Goal: Book appointment/travel/reservation

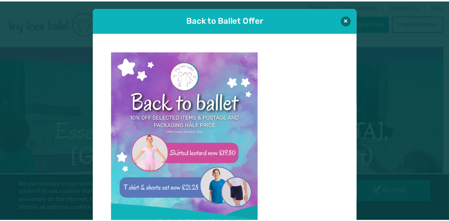
scroll to position [7, 0]
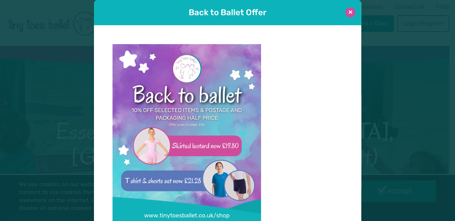
click at [350, 11] on button at bounding box center [350, 12] width 10 height 10
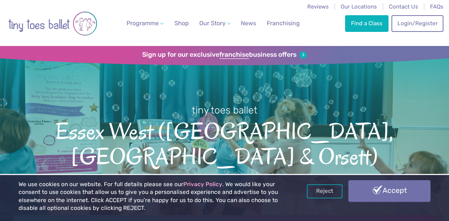
click at [385, 188] on link "Accept" at bounding box center [390, 191] width 82 height 22
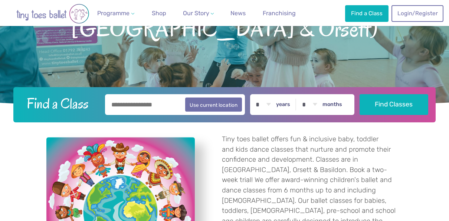
scroll to position [157, 0]
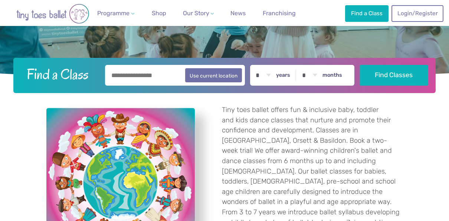
click at [142, 79] on input "text" at bounding box center [175, 75] width 140 height 21
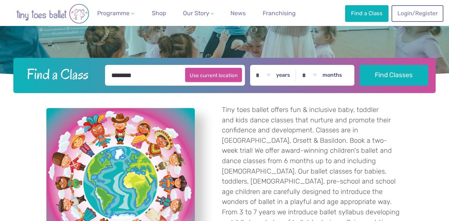
click at [206, 78] on button "Use current location" at bounding box center [213, 75] width 57 height 14
click at [144, 77] on input "**********" at bounding box center [175, 75] width 140 height 21
drag, startPoint x: 168, startPoint y: 80, endPoint x: 47, endPoint y: 66, distance: 121.9
click at [47, 66] on form "**********" at bounding box center [224, 75] width 413 height 21
type input "********"
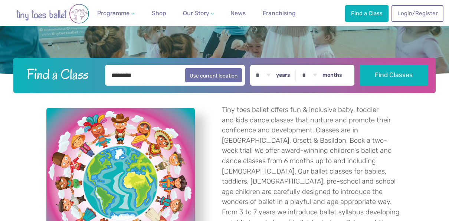
click at [290, 74] on label "years" at bounding box center [283, 75] width 14 height 7
click at [275, 74] on select "* * * * * * * * * * ** ** **" at bounding box center [263, 75] width 23 height 21
click at [274, 75] on select "* * * * * * * * * * ** ** **" at bounding box center [263, 75] width 23 height 21
select select "*"
click at [256, 65] on select "* * * * * * * * * * ** ** **" at bounding box center [263, 75] width 23 height 21
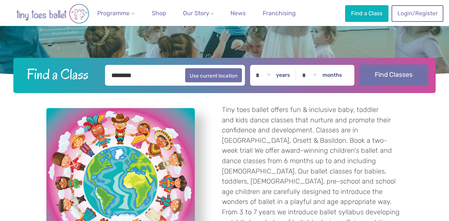
click at [394, 78] on button "Find Classes" at bounding box center [394, 75] width 69 height 21
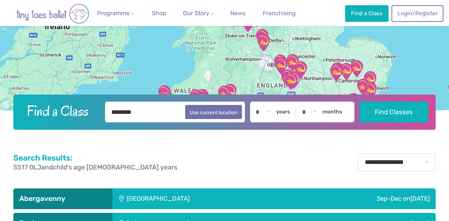
scroll to position [77, 0]
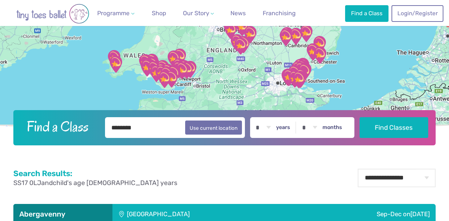
drag, startPoint x: 389, startPoint y: 84, endPoint x: 329, endPoint y: 19, distance: 89.3
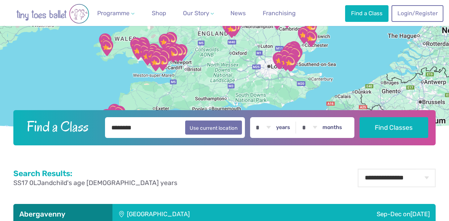
click at [301, 72] on div at bounding box center [224, 51] width 449 height 165
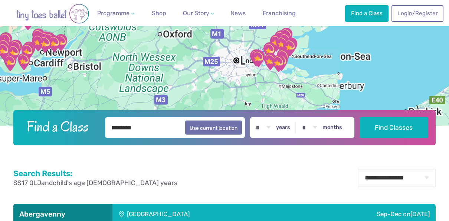
click at [301, 72] on div at bounding box center [224, 51] width 449 height 165
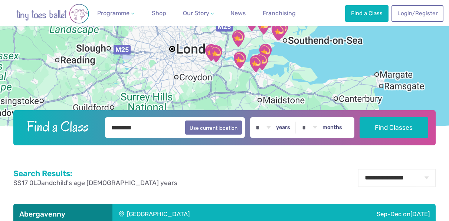
click at [301, 72] on div at bounding box center [224, 51] width 449 height 165
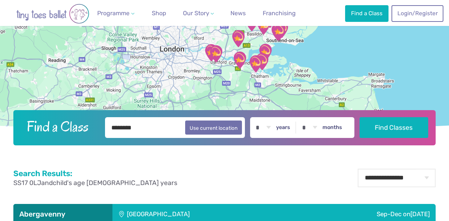
click at [301, 72] on div at bounding box center [224, 51] width 449 height 165
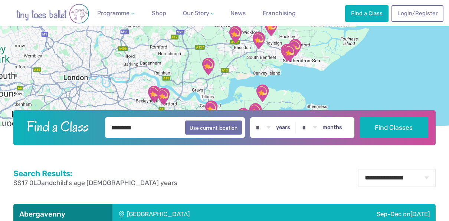
drag, startPoint x: 270, startPoint y: 43, endPoint x: 307, endPoint y: 101, distance: 68.8
click at [307, 101] on div at bounding box center [224, 51] width 449 height 165
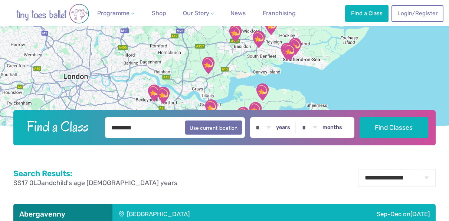
click at [246, 71] on div at bounding box center [224, 51] width 449 height 165
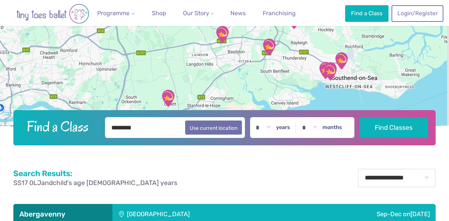
drag, startPoint x: 270, startPoint y: 39, endPoint x: 266, endPoint y: 66, distance: 26.6
click at [266, 66] on div at bounding box center [224, 51] width 449 height 165
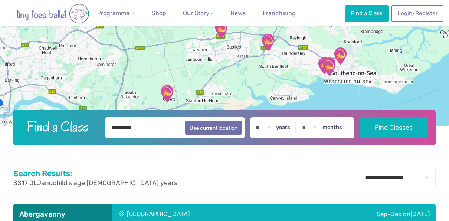
click at [228, 56] on div at bounding box center [224, 51] width 449 height 165
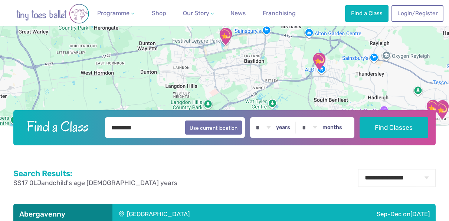
drag, startPoint x: 218, startPoint y: 49, endPoint x: 231, endPoint y: 73, distance: 26.6
click at [231, 73] on div at bounding box center [224, 51] width 449 height 165
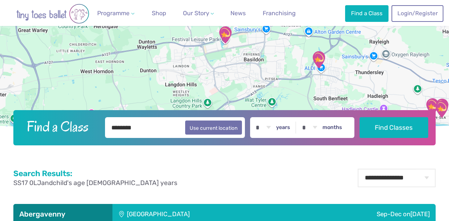
click at [225, 40] on img "360 Play" at bounding box center [225, 35] width 19 height 19
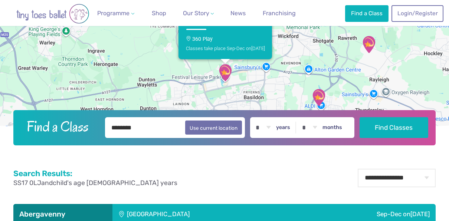
drag, startPoint x: 177, startPoint y: 71, endPoint x: 177, endPoint y: 76, distance: 5.2
click at [177, 76] on div "Basildon 360 Play Classes take place Sep-Dec on Thursday" at bounding box center [224, 51] width 449 height 165
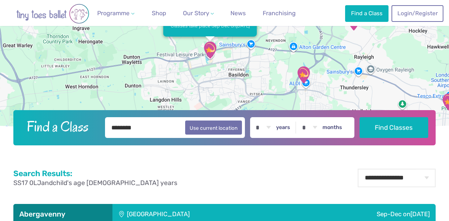
drag, startPoint x: 189, startPoint y: 71, endPoint x: 169, endPoint y: 46, distance: 31.9
click at [169, 46] on div "Basildon 360 Play Classes take place Sep-Dec on Thursday" at bounding box center [224, 51] width 449 height 165
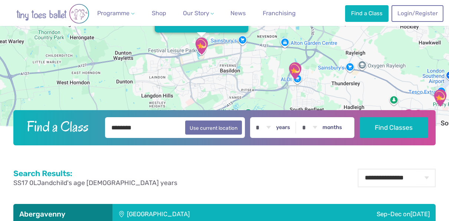
click at [296, 71] on img "St George's Church Hall" at bounding box center [295, 71] width 19 height 19
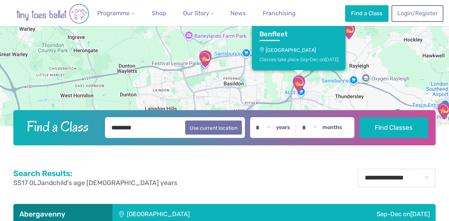
drag, startPoint x: 223, startPoint y: 77, endPoint x: 226, endPoint y: 91, distance: 14.5
click at [226, 91] on div "Benfleet St George's Church Hall Classes take place Sep-Dec on Monday" at bounding box center [224, 51] width 449 height 165
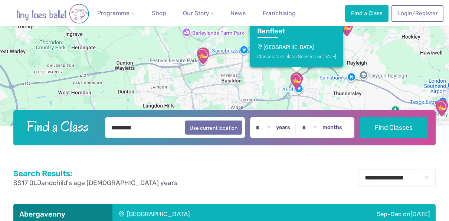
click at [208, 58] on img "360 Play" at bounding box center [203, 56] width 19 height 19
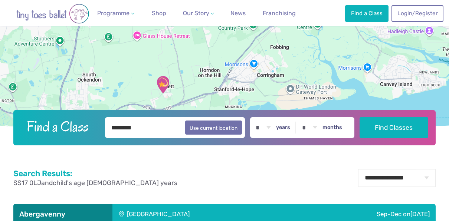
drag, startPoint x: 197, startPoint y: 89, endPoint x: 266, endPoint y: -27, distance: 135.1
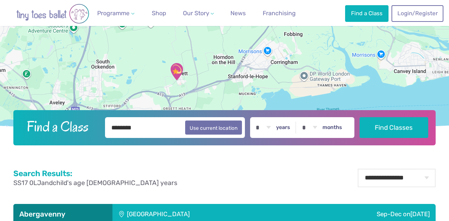
drag, startPoint x: 211, startPoint y: 60, endPoint x: 228, endPoint y: 46, distance: 22.4
click at [228, 46] on div "Basildon 360 Play Classes take place Sep-Dec on Thursday" at bounding box center [224, 51] width 449 height 165
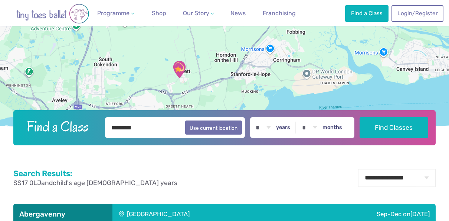
click at [176, 74] on img "Orsett Village Hall" at bounding box center [179, 69] width 19 height 19
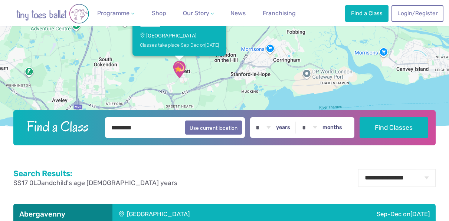
click at [179, 69] on img "Orsett Village Hall" at bounding box center [179, 69] width 19 height 19
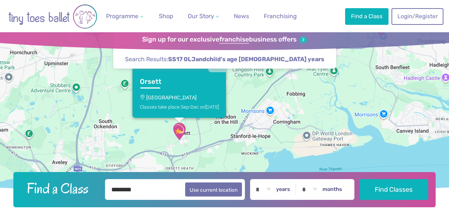
scroll to position [0, 0]
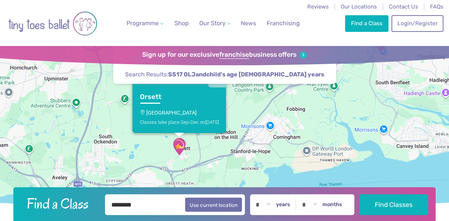
click at [164, 114] on p "Orsett Village Hall" at bounding box center [179, 113] width 79 height 6
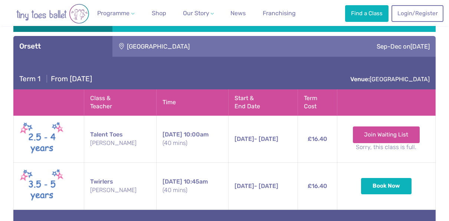
scroll to position [1591, 0]
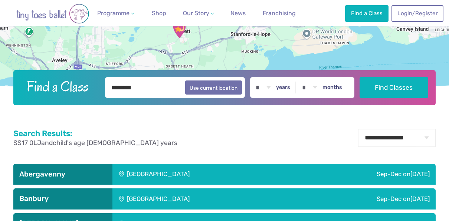
scroll to position [0, 0]
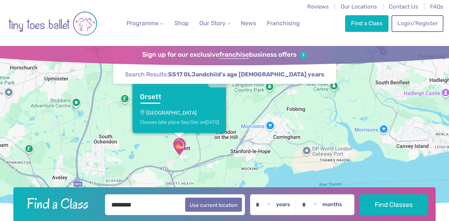
click at [275, 207] on select "* * * * * * * * * * ** ** **" at bounding box center [263, 205] width 23 height 21
select select "*"
click at [256, 195] on select "* * * * * * * * * * ** ** **" at bounding box center [263, 205] width 23 height 21
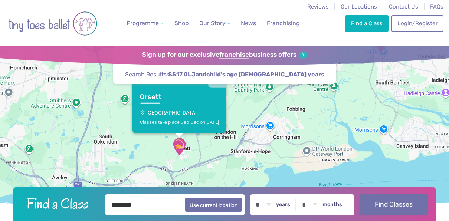
click at [392, 201] on button "Find Classes" at bounding box center [394, 204] width 69 height 21
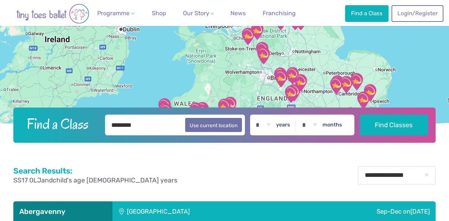
scroll to position [69, 0]
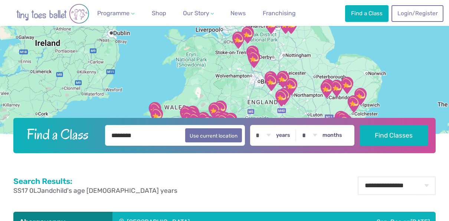
drag, startPoint x: 384, startPoint y: 96, endPoint x: 312, endPoint y: 61, distance: 79.7
click at [312, 61] on div at bounding box center [224, 59] width 449 height 165
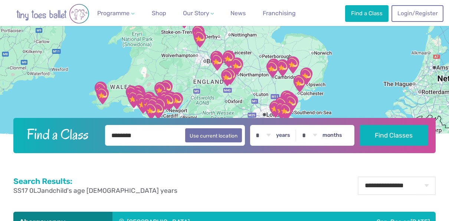
click at [312, 61] on div at bounding box center [224, 59] width 449 height 165
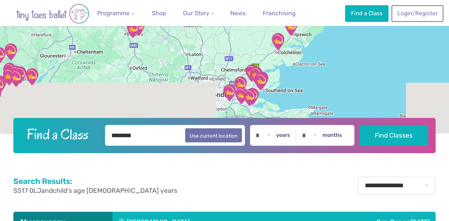
drag, startPoint x: 323, startPoint y: 106, endPoint x: 313, endPoint y: 22, distance: 84.2
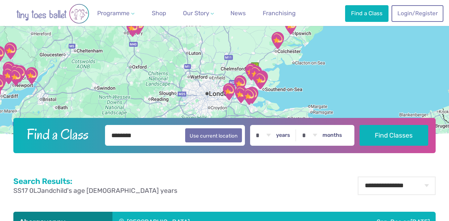
click at [290, 77] on div at bounding box center [224, 59] width 449 height 165
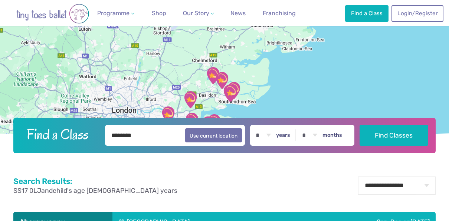
click at [290, 77] on div at bounding box center [224, 59] width 449 height 165
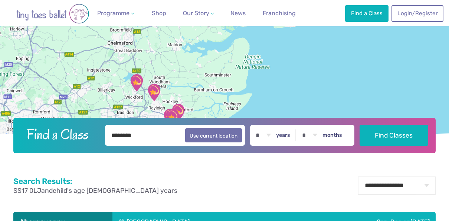
click at [290, 77] on div at bounding box center [224, 59] width 449 height 165
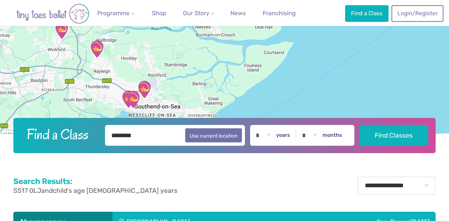
drag, startPoint x: 211, startPoint y: 89, endPoint x: 309, endPoint y: 14, distance: 123.4
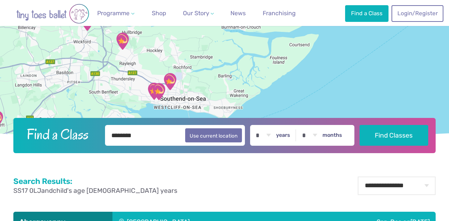
click at [232, 71] on div at bounding box center [224, 59] width 449 height 165
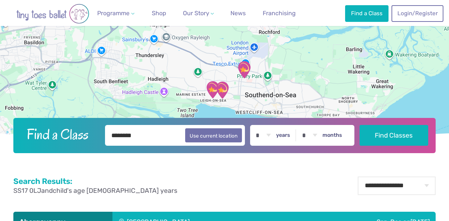
drag, startPoint x: 162, startPoint y: 76, endPoint x: 323, endPoint y: 45, distance: 163.9
click at [323, 45] on div at bounding box center [224, 59] width 449 height 165
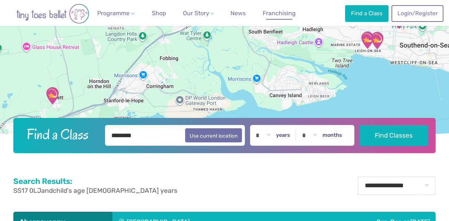
drag, startPoint x: 173, startPoint y: 75, endPoint x: 269, endPoint y: 18, distance: 111.2
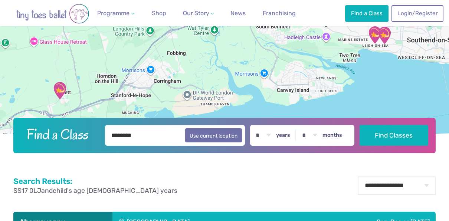
click at [59, 88] on img "Orsett Village Hall" at bounding box center [59, 90] width 19 height 19
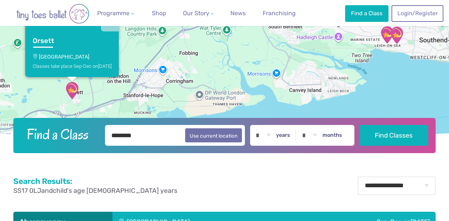
click at [52, 55] on p "Orsett Village Hall" at bounding box center [72, 56] width 79 height 6
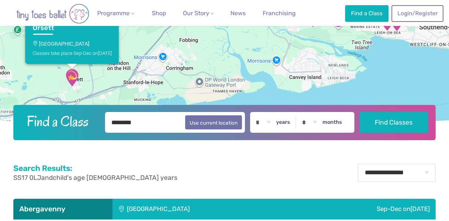
scroll to position [85, 0]
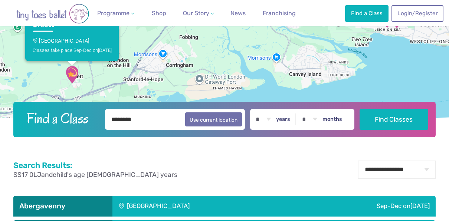
click at [275, 124] on select "* * * * * * * * * * ** ** **" at bounding box center [263, 119] width 23 height 21
select select "*"
click at [256, 109] on select "* * * * * * * * * * ** ** **" at bounding box center [263, 119] width 23 height 21
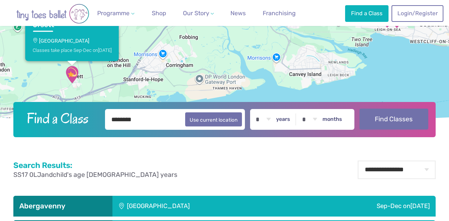
click at [400, 121] on button "Find Classes" at bounding box center [394, 119] width 69 height 21
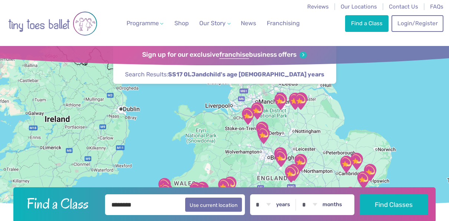
drag, startPoint x: 387, startPoint y: 118, endPoint x: 355, endPoint y: 51, distance: 74.6
click at [355, 51] on div "Find a Class ← Move left → Move right ↑ Move up ↓ Move down + Zoom in - Zoom ou…" at bounding box center [224, 128] width 449 height 165
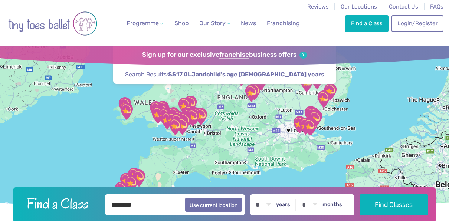
click at [357, 117] on div at bounding box center [224, 128] width 449 height 165
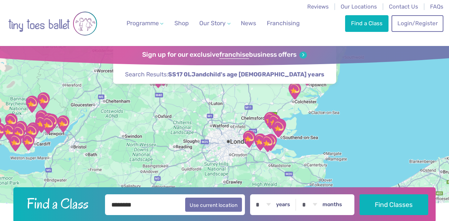
click at [357, 117] on div at bounding box center [224, 128] width 449 height 165
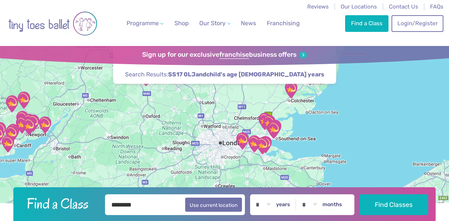
click at [357, 117] on div at bounding box center [224, 128] width 449 height 165
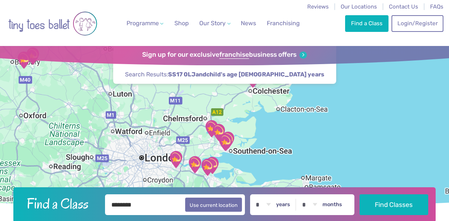
click at [357, 117] on div at bounding box center [224, 128] width 449 height 165
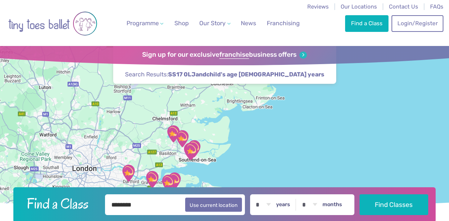
click at [357, 117] on div at bounding box center [224, 128] width 449 height 165
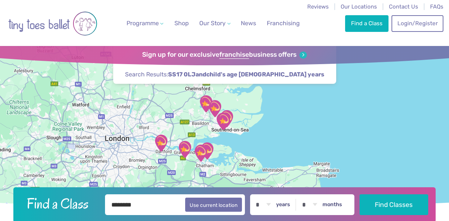
drag, startPoint x: 230, startPoint y: 133, endPoint x: 268, endPoint y: 98, distance: 51.5
click at [268, 98] on div at bounding box center [224, 128] width 449 height 165
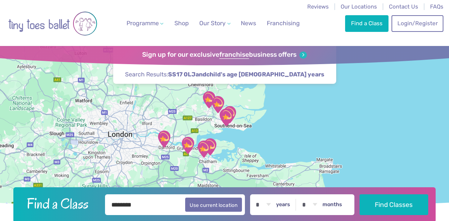
click at [263, 109] on div at bounding box center [224, 128] width 449 height 165
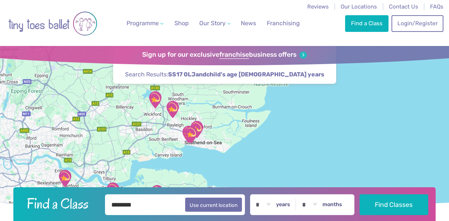
click at [234, 129] on div at bounding box center [224, 128] width 449 height 165
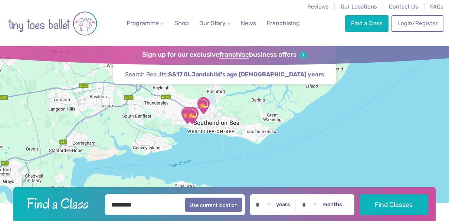
drag, startPoint x: 183, startPoint y: 154, endPoint x: 250, endPoint y: 102, distance: 84.7
click at [250, 102] on div at bounding box center [224, 128] width 449 height 165
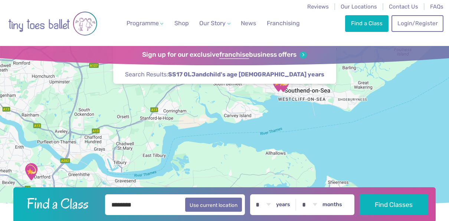
drag, startPoint x: 130, startPoint y: 136, endPoint x: 219, endPoint y: 104, distance: 94.7
click at [219, 104] on div at bounding box center [224, 128] width 449 height 165
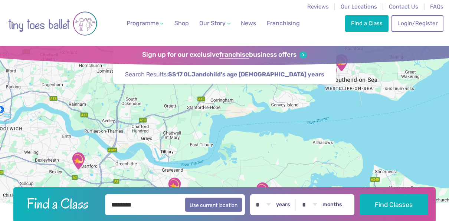
click at [190, 118] on div at bounding box center [224, 128] width 449 height 165
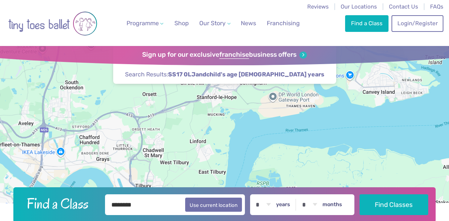
click at [190, 118] on div at bounding box center [224, 128] width 449 height 165
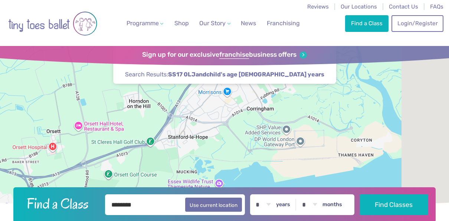
drag, startPoint x: 173, startPoint y: 100, endPoint x: 119, endPoint y: 162, distance: 82.9
click at [119, 162] on div at bounding box center [224, 128] width 449 height 165
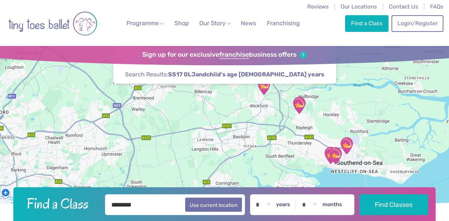
drag, startPoint x: 313, startPoint y: 117, endPoint x: 317, endPoint y: 179, distance: 62.1
click at [317, 179] on div at bounding box center [224, 128] width 449 height 165
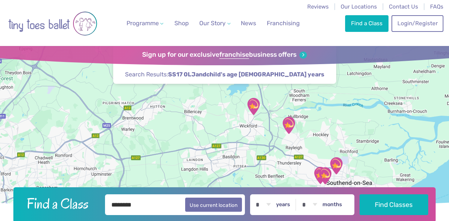
drag, startPoint x: 299, startPoint y: 120, endPoint x: 291, endPoint y: 141, distance: 23.2
click at [291, 141] on div at bounding box center [224, 128] width 449 height 165
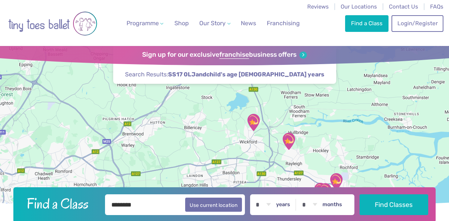
drag, startPoint x: 272, startPoint y: 142, endPoint x: 275, endPoint y: 175, distance: 32.8
click at [275, 175] on div at bounding box center [224, 128] width 449 height 165
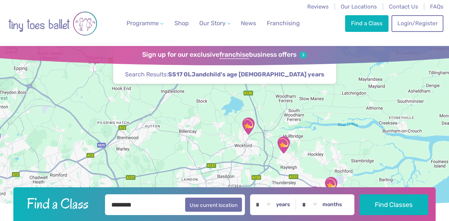
click at [283, 148] on img "The Birches Scout Hut" at bounding box center [283, 145] width 19 height 19
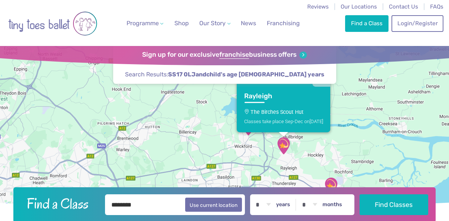
click at [282, 107] on link "Rayleigh The Birches Scout Hut Classes take place Sep-Dec [DATE]" at bounding box center [284, 110] width 94 height 46
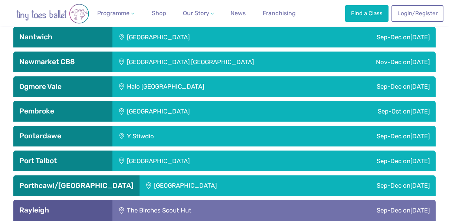
scroll to position [1293, 0]
